Goal: Transaction & Acquisition: Book appointment/travel/reservation

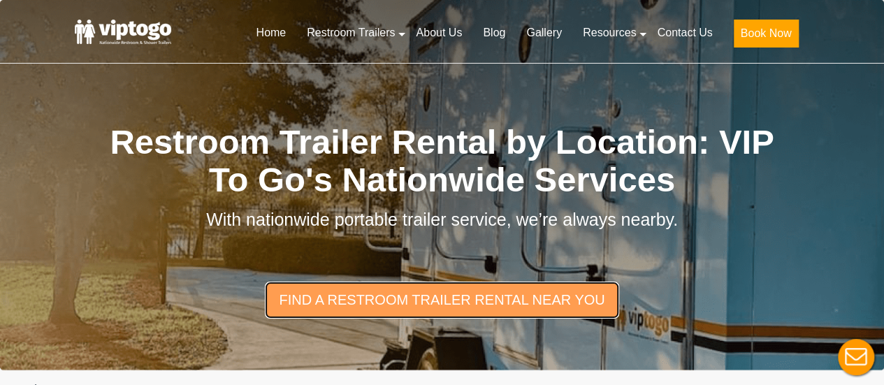
click at [522, 287] on link "find a restroom trailer rental near you" at bounding box center [441, 299] width 353 height 36
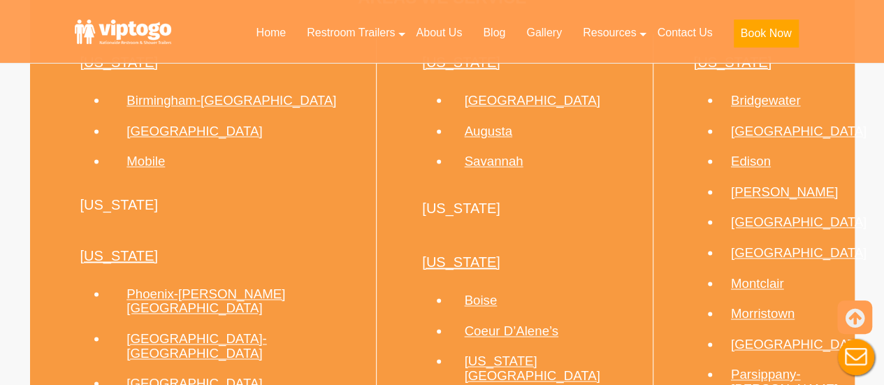
scroll to position [896, 0]
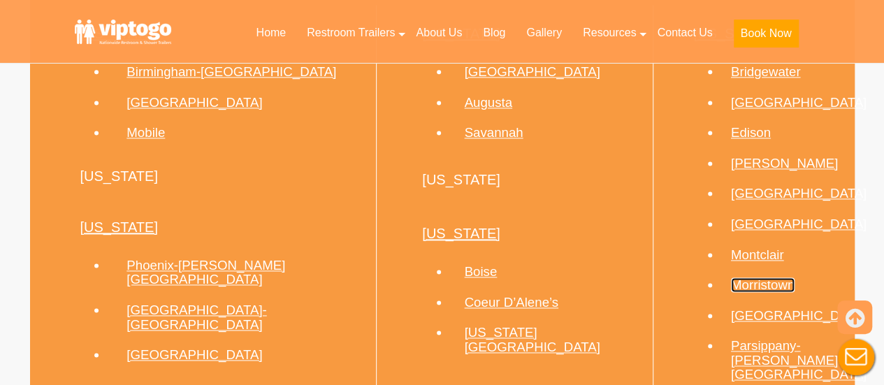
click at [742, 288] on link "Morristown" at bounding box center [763, 284] width 64 height 15
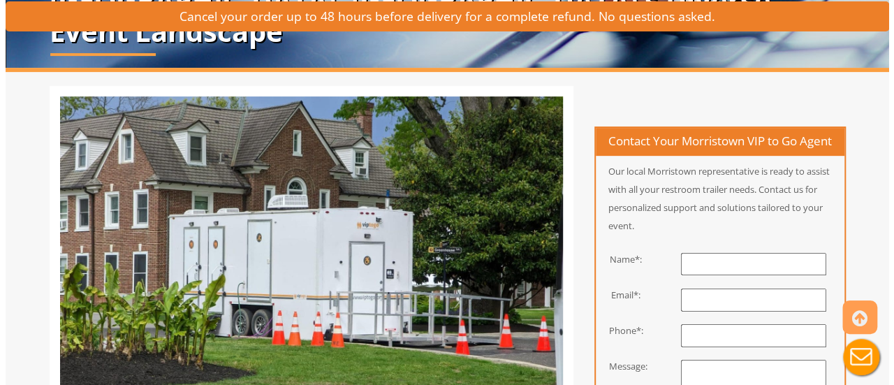
scroll to position [279, 0]
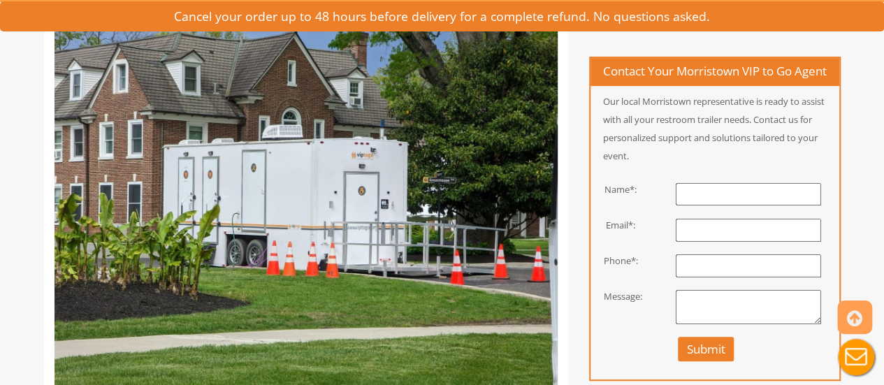
click at [710, 206] on input "text" at bounding box center [747, 194] width 145 height 23
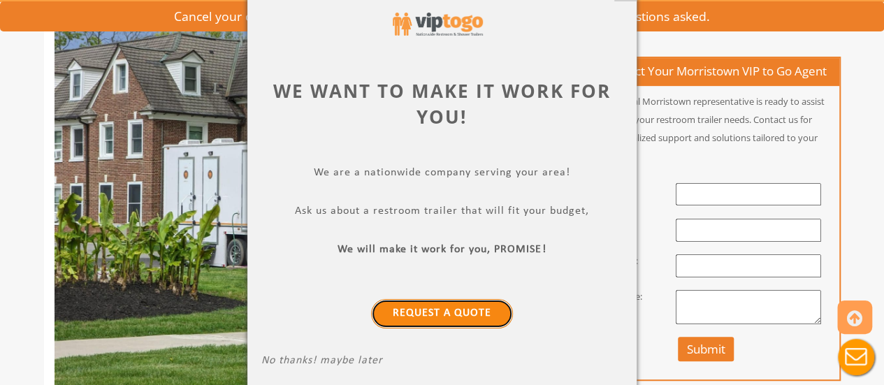
click at [459, 307] on link "Request a Quote" at bounding box center [442, 313] width 142 height 29
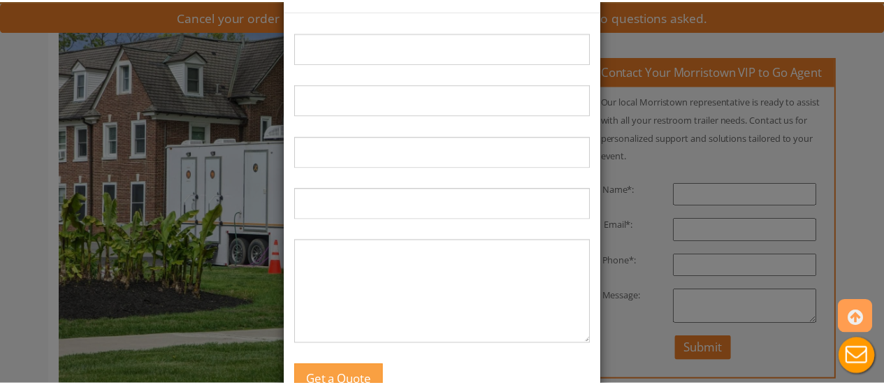
scroll to position [0, 0]
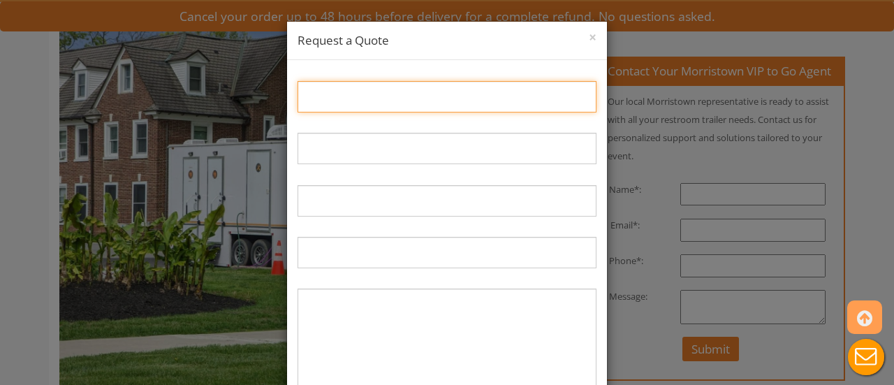
click at [397, 105] on input "Name:" at bounding box center [447, 96] width 299 height 31
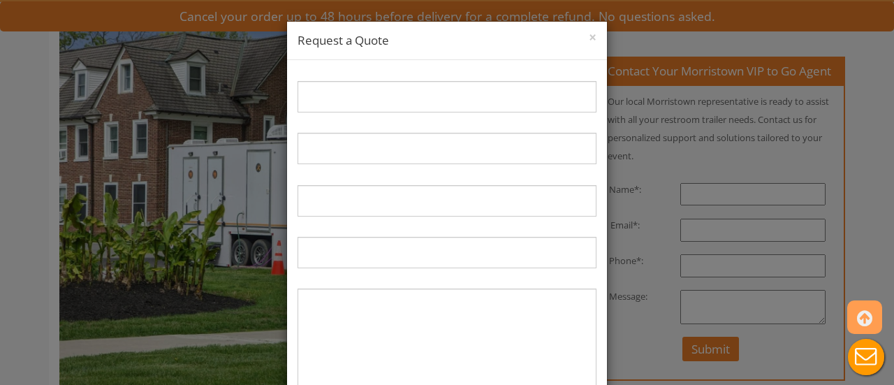
click at [584, 24] on div "× Request a Quote" at bounding box center [447, 41] width 320 height 38
click at [589, 33] on button "×" at bounding box center [593, 38] width 8 height 14
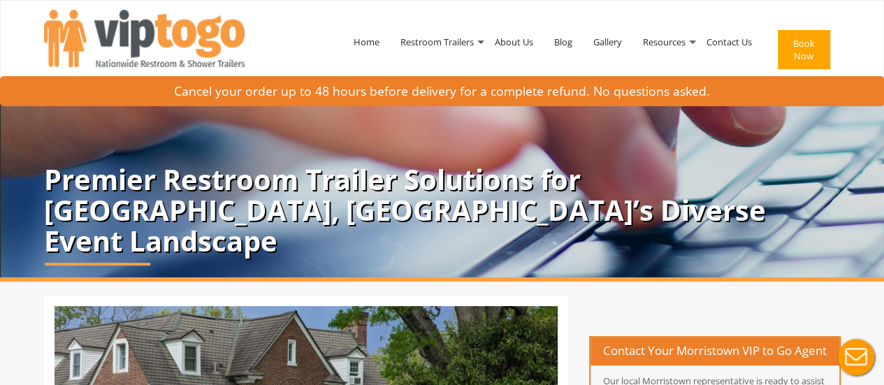
click at [826, 37] on button "Book Now" at bounding box center [803, 49] width 52 height 39
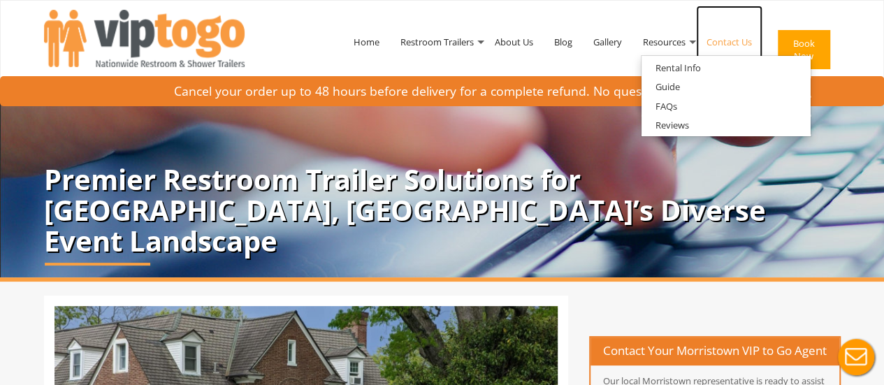
click at [739, 37] on link "Contact Us" at bounding box center [729, 42] width 66 height 73
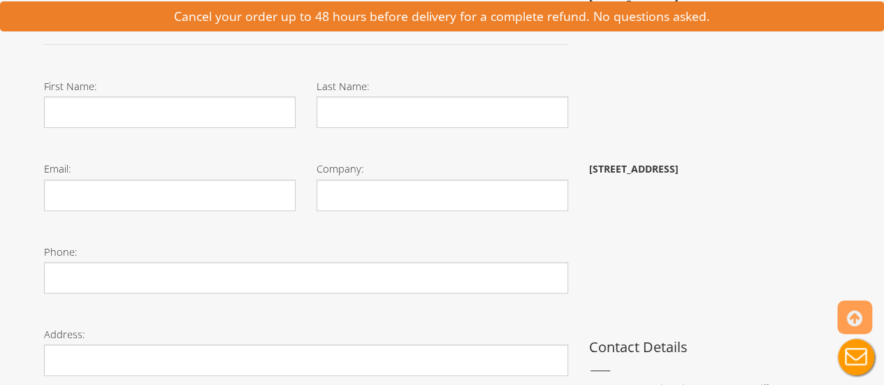
scroll to position [210, 0]
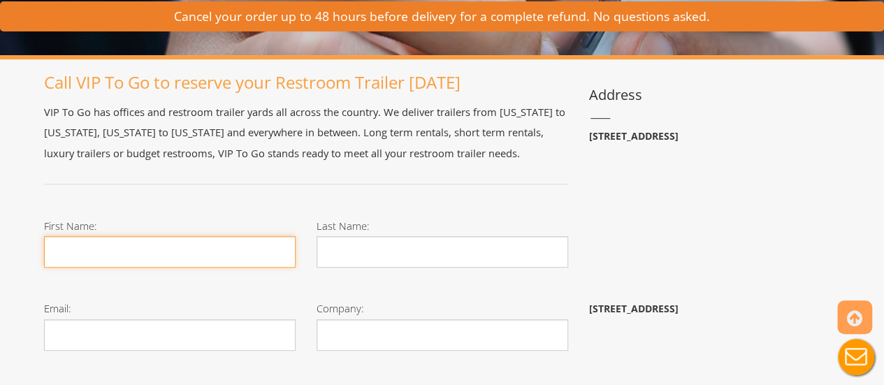
click at [108, 248] on input "First Name:" at bounding box center [169, 251] width 251 height 31
type input "Shivani"
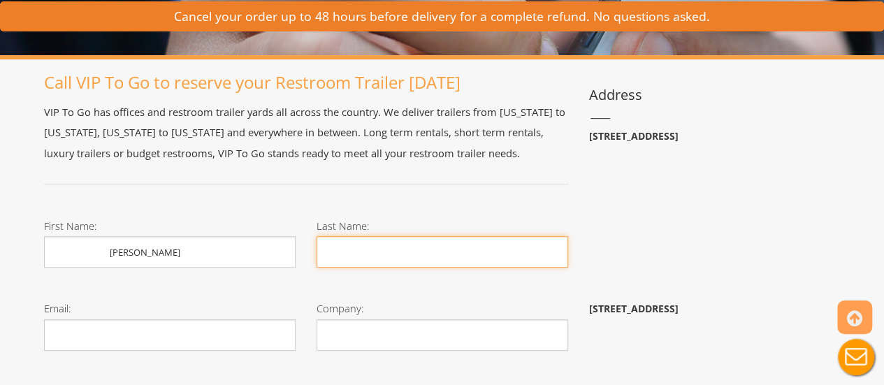
type input "Patel"
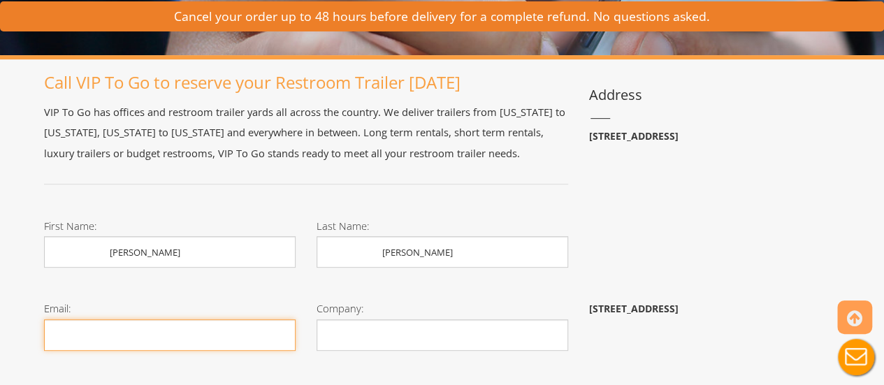
type input "shivani.patel@connectiverx.com"
type input "9082513319"
click at [254, 335] on input "shivani.patel@connectiverx.com" at bounding box center [169, 334] width 251 height 31
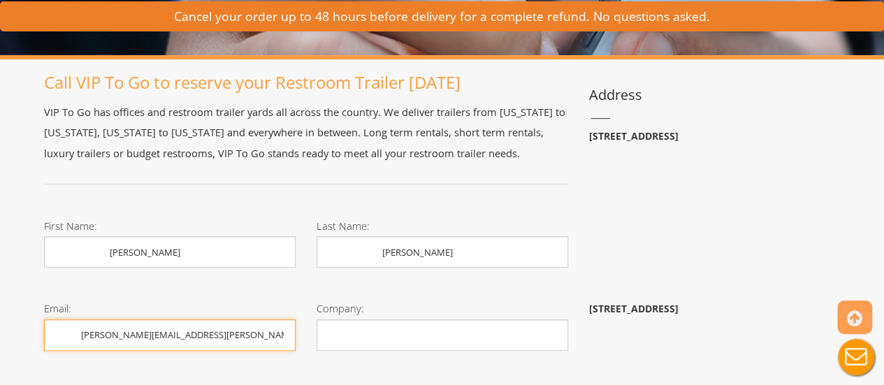
click at [254, 335] on input "shivani.patel@connectiverx.com" at bounding box center [169, 334] width 251 height 31
type input "spatel325@gmail.com"
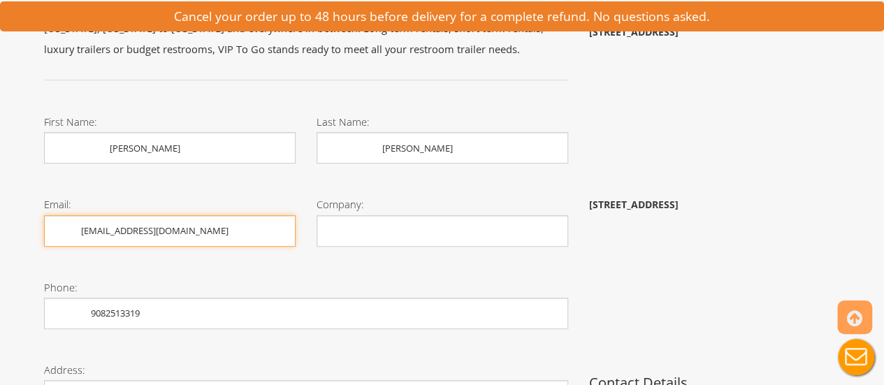
scroll to position [489, 0]
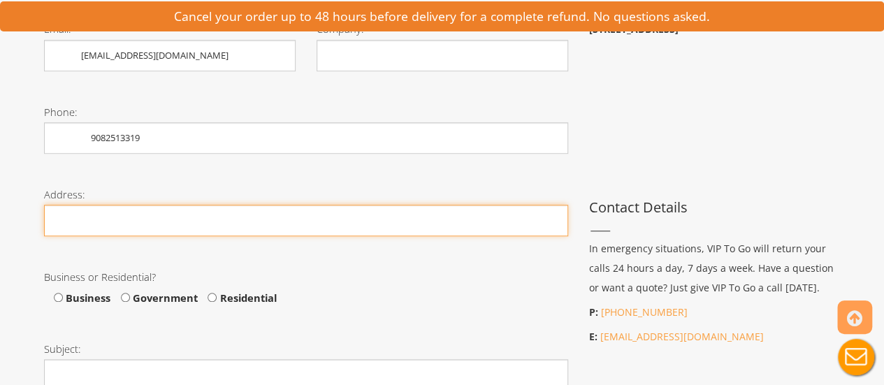
click at [179, 226] on input "Phone:" at bounding box center [306, 220] width 524 height 31
type input "80 Butternut Lane, Basking Ridge NJ 07920"
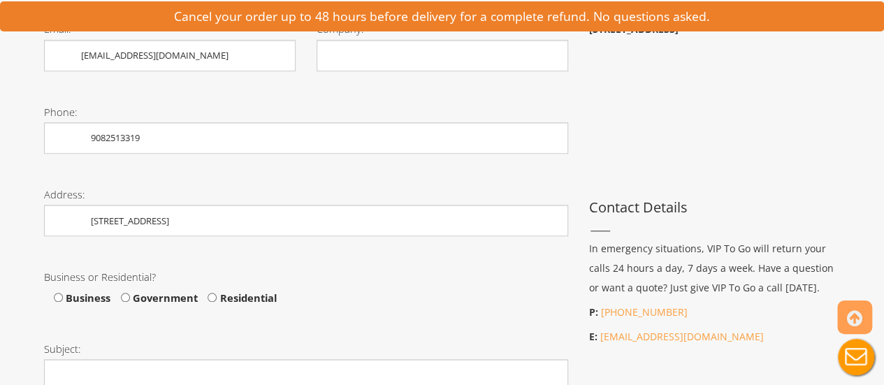
click at [246, 295] on span "Residential" at bounding box center [246, 298] width 59 height 14
click at [217, 295] on input "Residential" at bounding box center [211, 297] width 9 height 9
radio input "true"
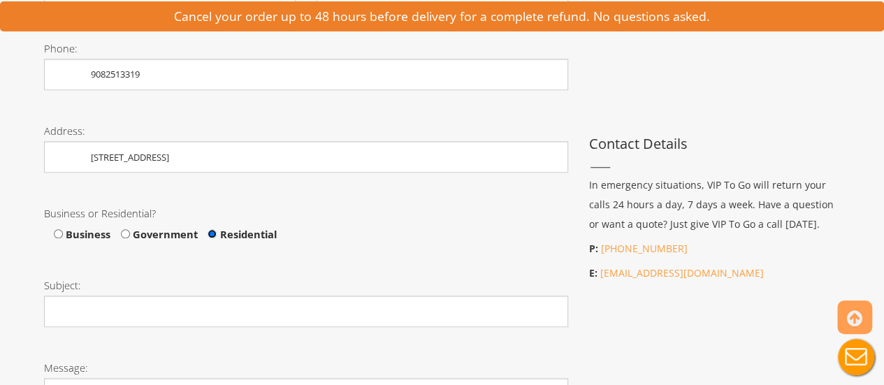
scroll to position [629, 0]
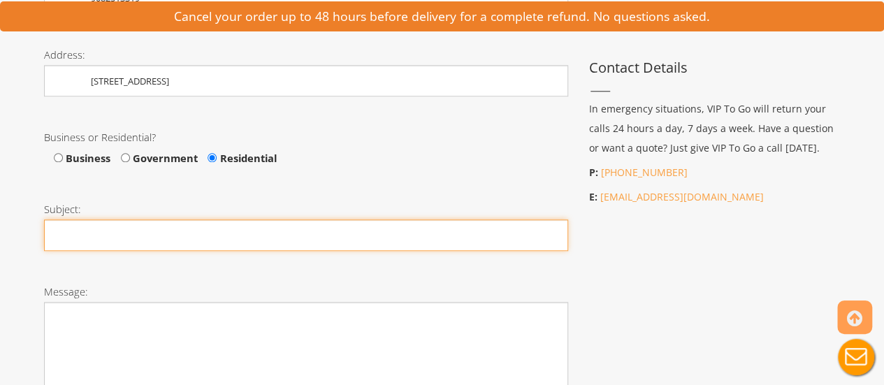
click at [243, 233] on input "Subject:" at bounding box center [306, 234] width 524 height 31
click at [332, 222] on input "2 or 3 stall for all day event on 10/1" at bounding box center [306, 234] width 524 height 31
type input "2 or 3 stall for all day event on 10/1/25"
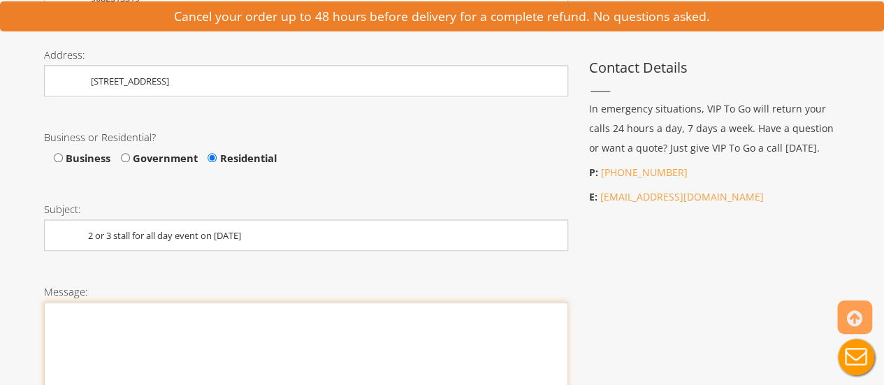
click at [281, 349] on textarea "Message:" at bounding box center [306, 389] width 524 height 175
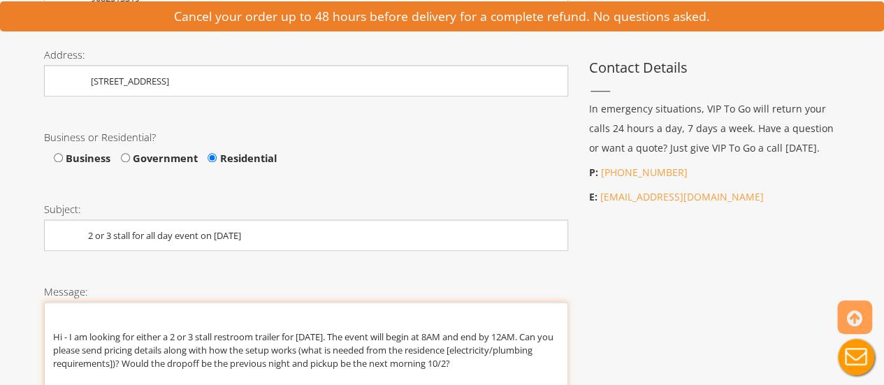
click at [381, 365] on textarea "Hi - I am looking for either a 2 or 3 stall restroom trailer for Wednesday 10/1…" at bounding box center [306, 389] width 524 height 175
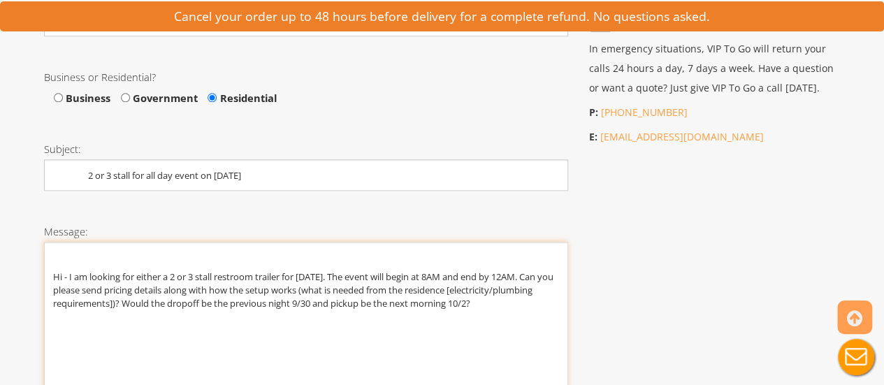
scroll to position [768, 0]
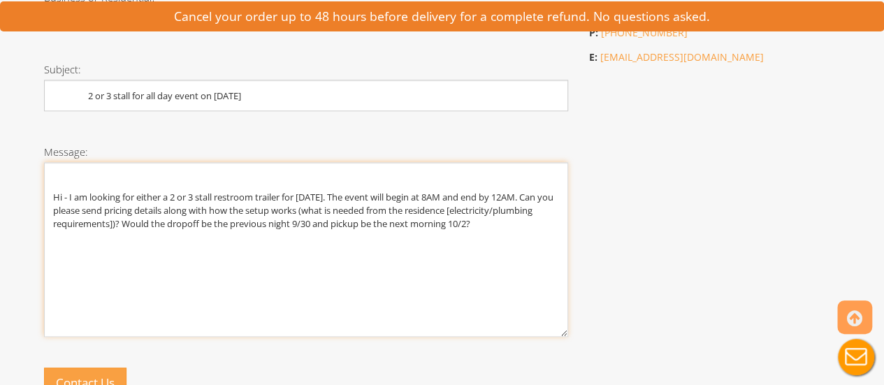
click at [138, 232] on textarea "Hi - I am looking for either a 2 or 3 stall restroom trailer for Wednesday 10/1…" at bounding box center [306, 249] width 524 height 175
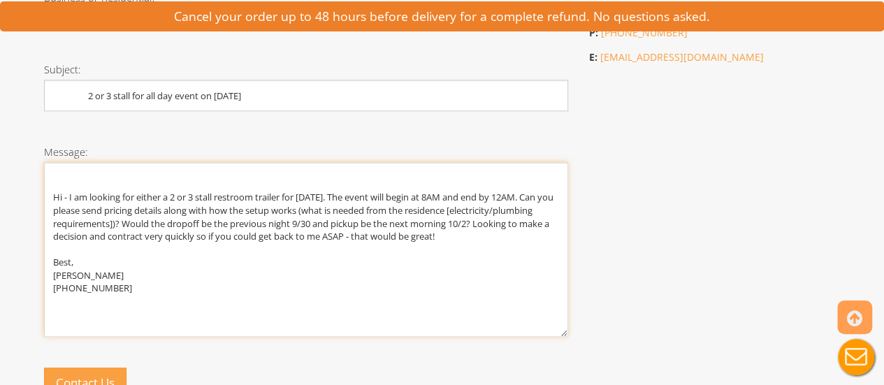
drag, startPoint x: 136, startPoint y: 286, endPoint x: 42, endPoint y: 152, distance: 163.0
click at [42, 153] on div "Message: Hi - I am looking for either a 2 or 3 stall restroom trailer for Wedne…" at bounding box center [306, 244] width 545 height 226
drag, startPoint x: 127, startPoint y: 295, endPoint x: 38, endPoint y: 178, distance: 147.5
click at [38, 178] on div "Message: Hi - I am looking for either a 2 or 3 stall restroom trailer for Wedne…" at bounding box center [306, 244] width 545 height 226
type textarea "Hi - I am looking for either a 2 or 3 stall restroom trailer for Wednesday 10/1…"
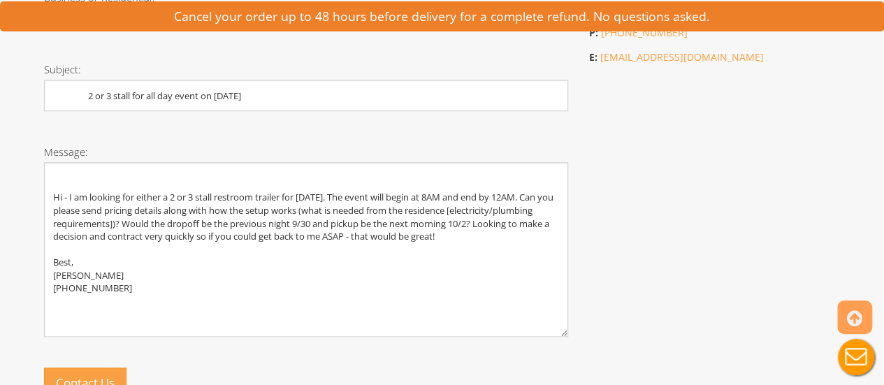
click at [618, 200] on div "Call VIP To Go to reserve your Restroom Trailer today VIP To Go has offices and…" at bounding box center [442, 9] width 817 height 988
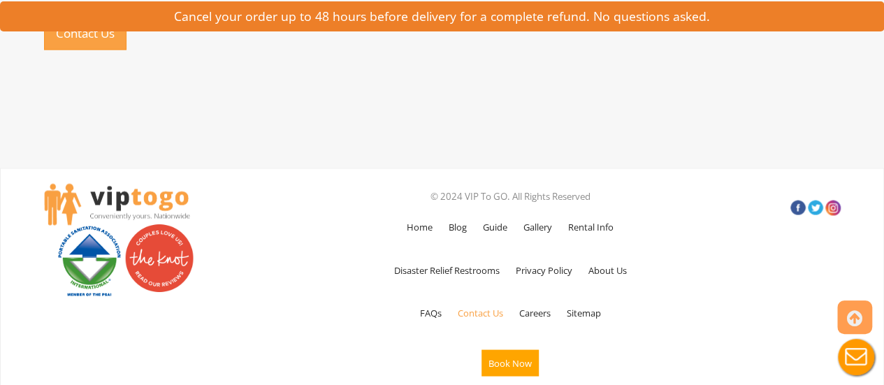
scroll to position [978, 0]
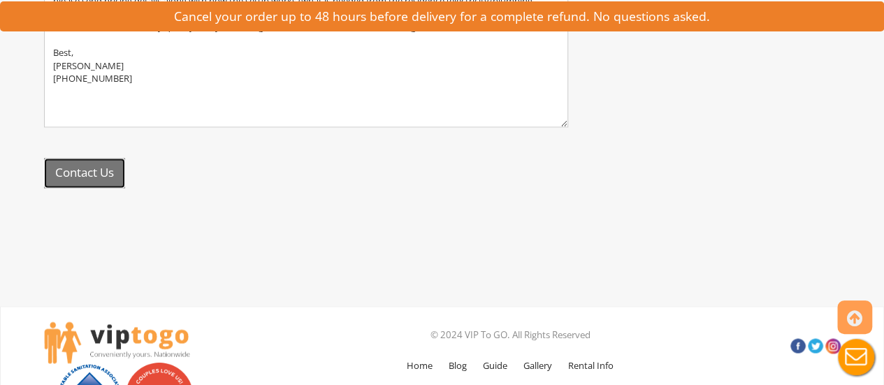
click at [98, 179] on button "Contact Us" at bounding box center [84, 173] width 81 height 30
